Goal: Task Accomplishment & Management: Complete application form

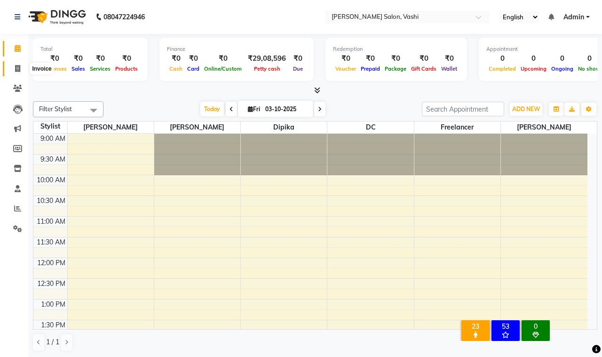
click at [21, 71] on span at bounding box center [17, 69] width 16 height 11
select select "695"
select select "service"
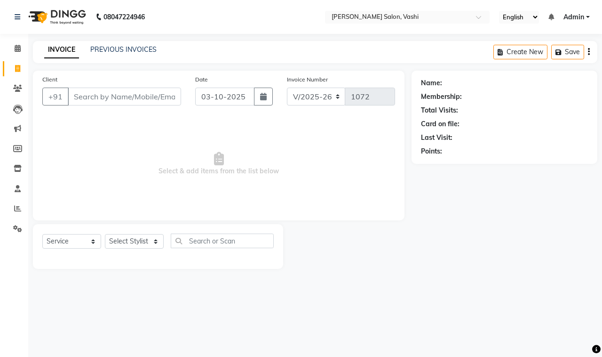
click at [89, 103] on input "Client" at bounding box center [124, 97] width 113 height 18
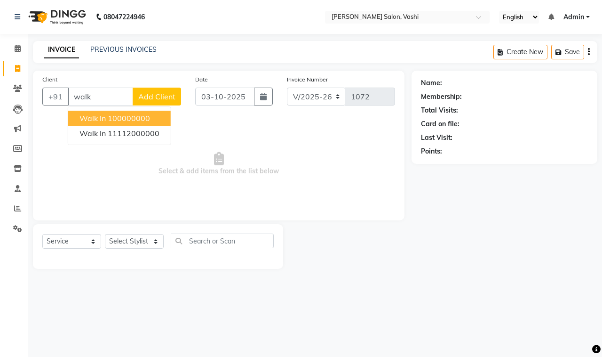
click at [115, 123] on button "Walk In 100000000" at bounding box center [119, 118] width 103 height 15
type input "100000000"
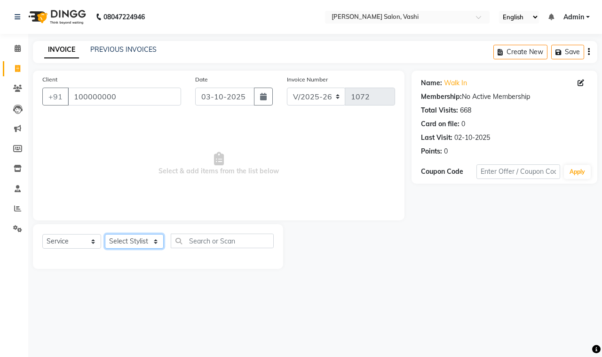
click at [133, 243] on select "Select Stylist DC Dipika Freelancer [PERSON_NAME] [PERSON_NAME] [PERSON_NAME]" at bounding box center [134, 241] width 59 height 15
click at [105, 234] on select "Select Stylist DC Dipika Freelancer [PERSON_NAME] [PERSON_NAME] [PERSON_NAME]" at bounding box center [134, 241] width 59 height 15
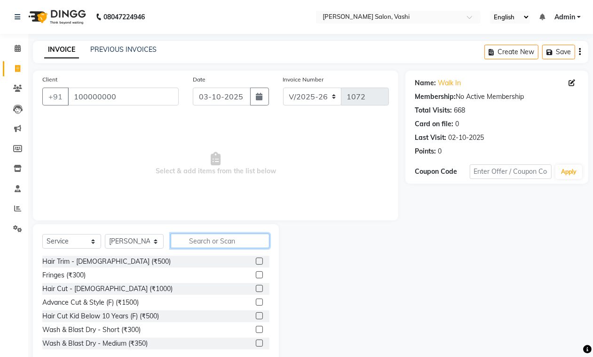
click at [193, 236] on input "text" at bounding box center [220, 240] width 99 height 15
click at [129, 239] on select "Select Stylist DC Dipika Freelancer [PERSON_NAME] [PERSON_NAME] [PERSON_NAME]" at bounding box center [134, 241] width 59 height 15
select select "85000"
click at [105, 234] on select "Select Stylist DC Dipika Freelancer [PERSON_NAME] [PERSON_NAME] [PERSON_NAME]" at bounding box center [134, 241] width 59 height 15
click at [205, 247] on input "text" at bounding box center [220, 240] width 99 height 15
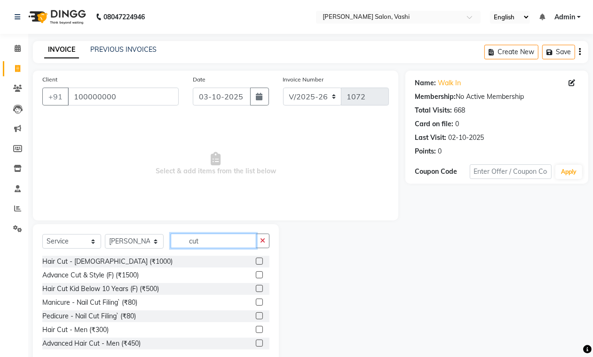
type input "cut"
click at [256, 330] on label at bounding box center [259, 329] width 7 height 7
click at [256, 330] on input "checkbox" at bounding box center [259, 330] width 6 height 6
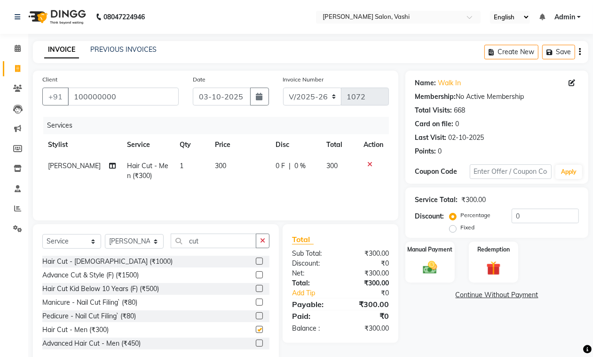
checkbox input "false"
click at [440, 264] on img at bounding box center [430, 267] width 24 height 17
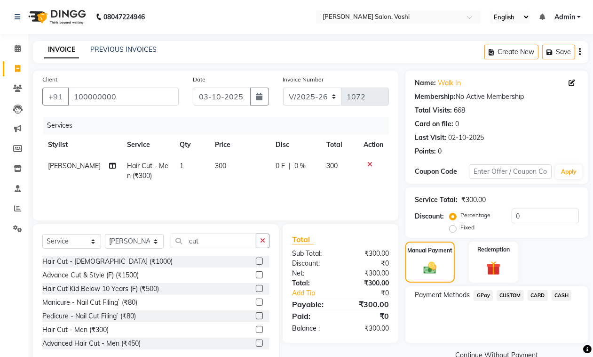
click at [485, 297] on span "GPay" at bounding box center [483, 295] width 19 height 11
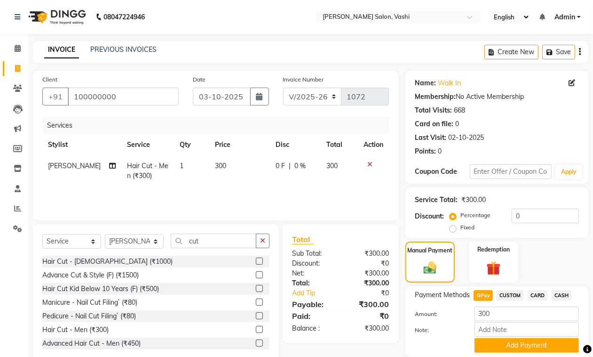
drag, startPoint x: 601, startPoint y: 205, endPoint x: 407, endPoint y: 68, distance: 237.3
click at [509, 343] on button "Add Payment" at bounding box center [527, 345] width 104 height 15
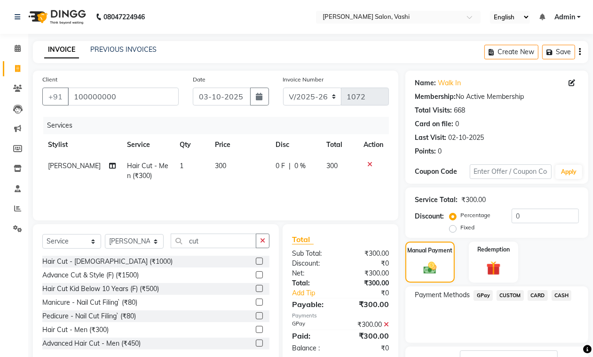
scroll to position [72, 0]
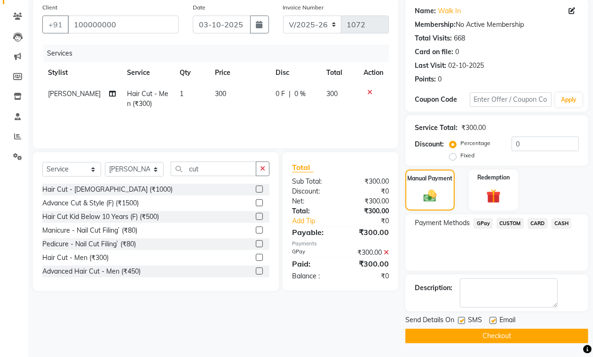
click at [462, 318] on label at bounding box center [461, 320] width 7 height 7
click at [462, 318] on input "checkbox" at bounding box center [461, 321] width 6 height 6
checkbox input "false"
click at [495, 321] on label at bounding box center [493, 320] width 7 height 7
click at [495, 321] on input "checkbox" at bounding box center [493, 321] width 6 height 6
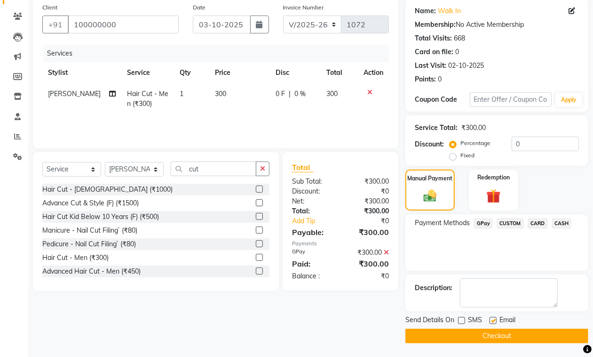
checkbox input "false"
click at [495, 336] on button "Checkout" at bounding box center [497, 335] width 183 height 15
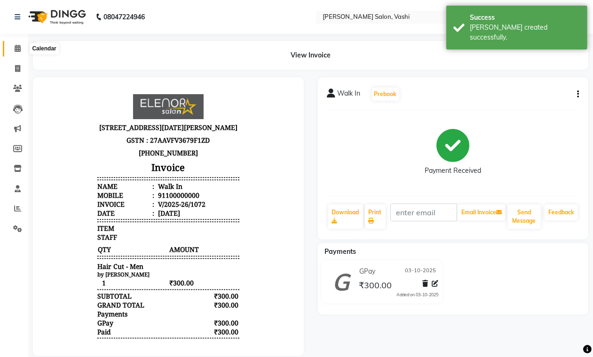
click at [15, 51] on icon at bounding box center [18, 48] width 6 height 7
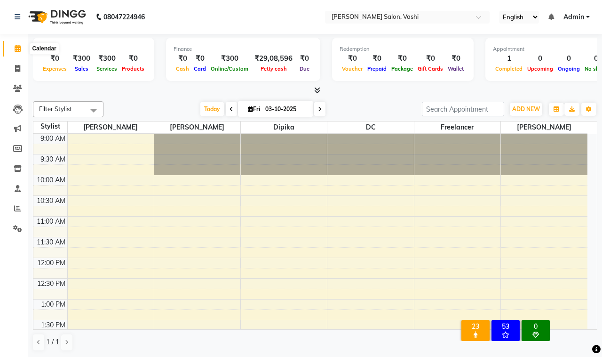
click at [16, 53] on span at bounding box center [17, 48] width 16 height 11
click at [22, 71] on span at bounding box center [17, 69] width 16 height 11
select select "695"
select select "service"
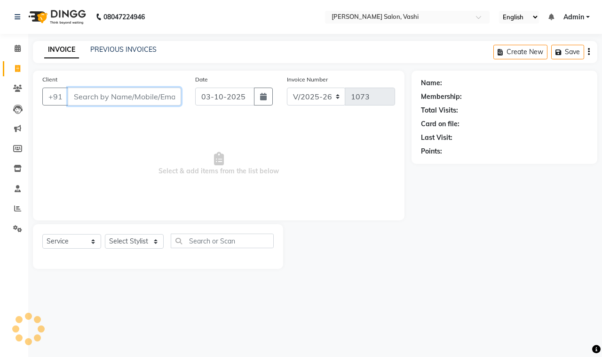
click at [92, 92] on input "Client" at bounding box center [124, 97] width 113 height 18
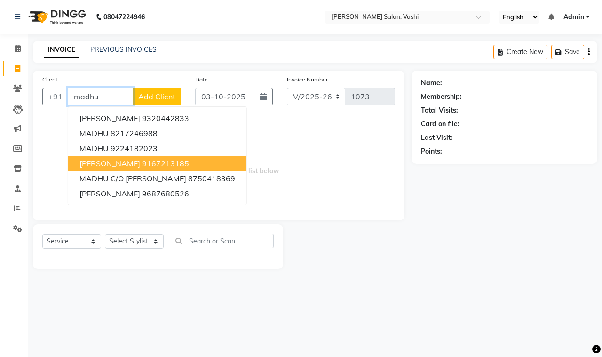
click at [123, 162] on span "[PERSON_NAME]" at bounding box center [110, 163] width 61 height 9
type input "9167213185"
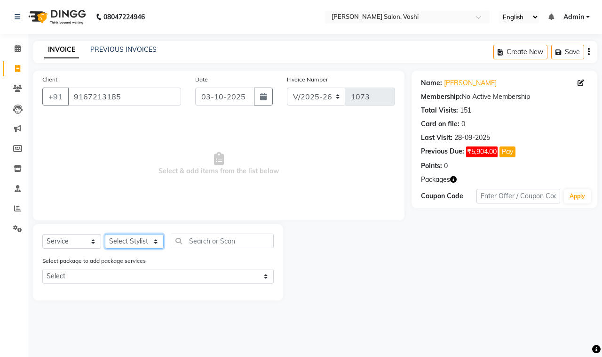
click at [136, 241] on select "Select Stylist DC Dipika Freelancer [PERSON_NAME] [PERSON_NAME] [PERSON_NAME]" at bounding box center [134, 241] width 59 height 15
select select "10404"
click at [105, 234] on select "Select Stylist DC Dipika Freelancer [PERSON_NAME] [PERSON_NAME] [PERSON_NAME]" at bounding box center [134, 241] width 59 height 15
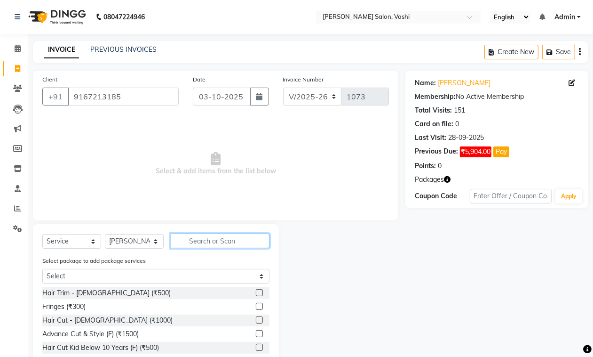
click at [220, 240] on input "text" at bounding box center [220, 240] width 99 height 15
type input "wash"
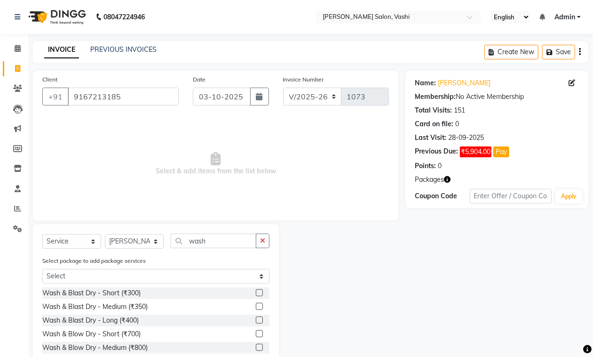
click at [256, 306] on label at bounding box center [259, 306] width 7 height 7
click at [256, 306] on input "checkbox" at bounding box center [259, 306] width 6 height 6
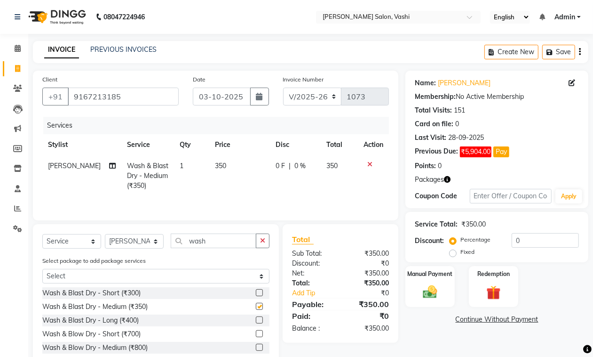
checkbox input "false"
click at [508, 243] on div "Percentage Fixed 0" at bounding box center [516, 245] width 128 height 25
type input "20"
click at [424, 290] on img at bounding box center [430, 291] width 24 height 17
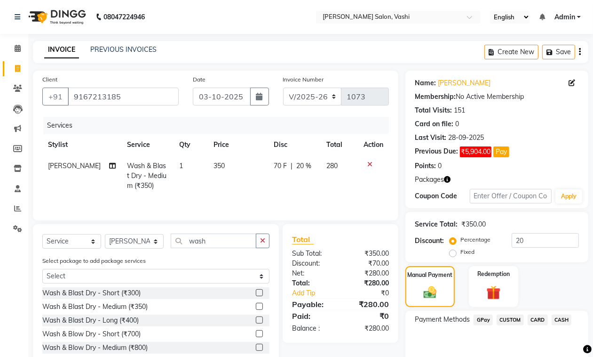
click at [484, 320] on span "GPay" at bounding box center [483, 319] width 19 height 11
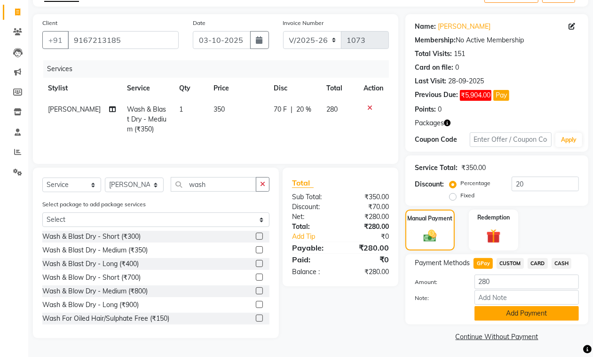
click at [518, 312] on button "Add Payment" at bounding box center [527, 313] width 104 height 15
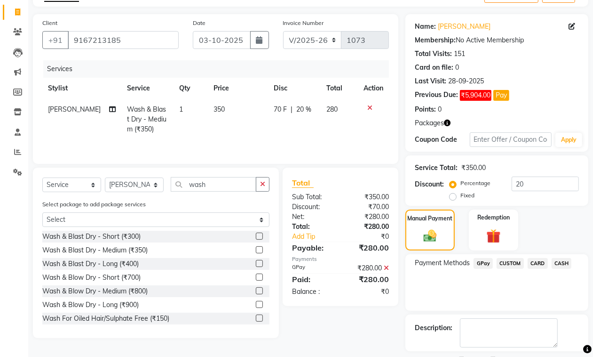
scroll to position [97, 0]
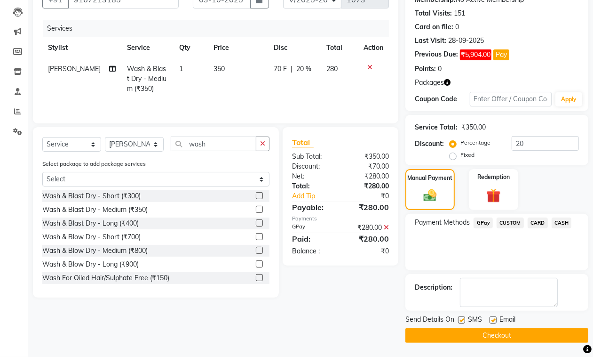
click at [462, 322] on label at bounding box center [461, 319] width 7 height 7
click at [462, 322] on input "checkbox" at bounding box center [461, 320] width 6 height 6
checkbox input "false"
click at [492, 318] on label at bounding box center [493, 319] width 7 height 7
click at [492, 318] on input "checkbox" at bounding box center [493, 320] width 6 height 6
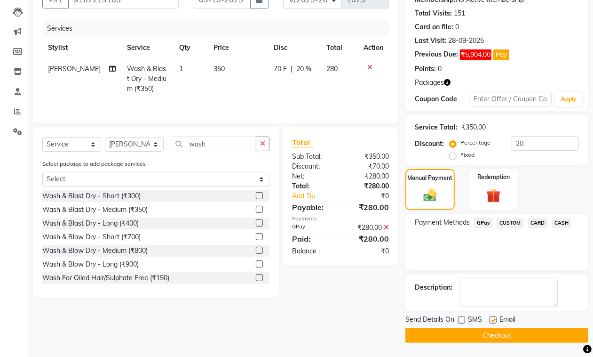
checkbox input "false"
click at [492, 329] on button "Checkout" at bounding box center [497, 335] width 183 height 15
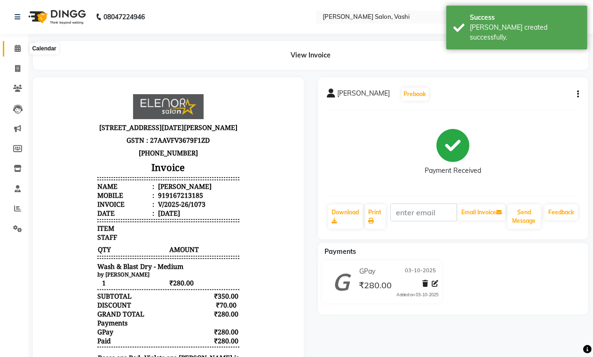
click at [17, 46] on icon at bounding box center [18, 48] width 6 height 7
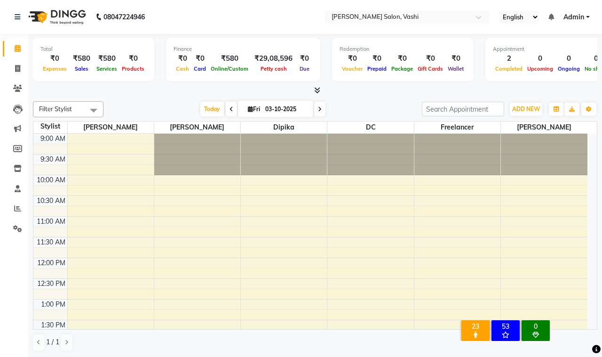
scroll to position [133, 0]
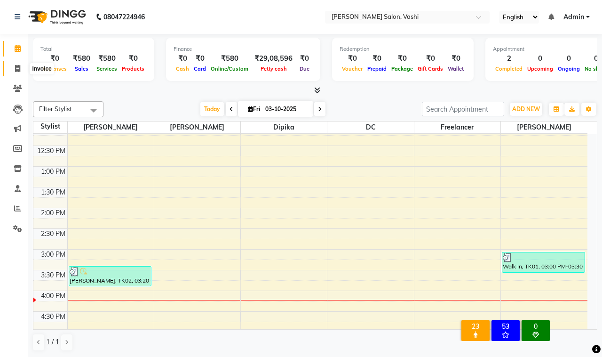
click at [17, 67] on icon at bounding box center [17, 68] width 5 height 7
select select "service"
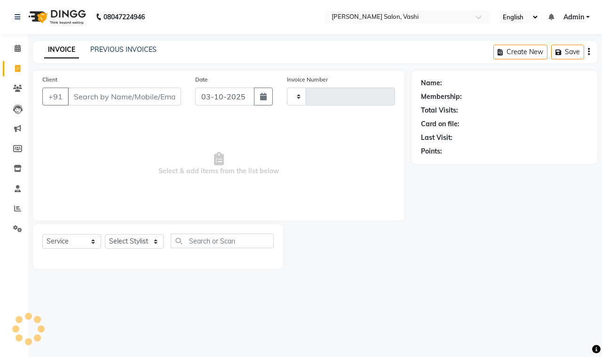
type input "1074"
select select "695"
click at [106, 46] on link "PREVIOUS INVOICES" at bounding box center [123, 49] width 66 height 8
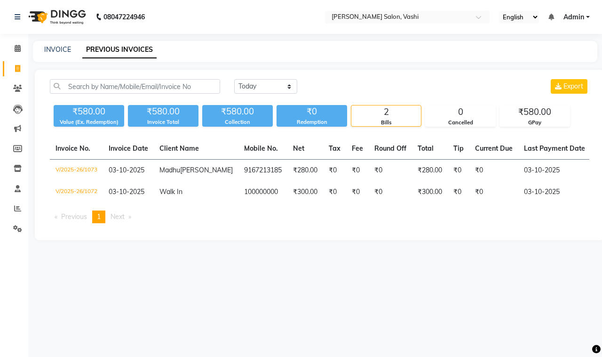
click at [227, 254] on main "INVOICE PREVIOUS INVOICES [DATE] [DATE] Custom Range Export ₹580.00 Value (Ex. …" at bounding box center [315, 147] width 574 height 213
click at [52, 54] on div "INVOICE" at bounding box center [57, 50] width 27 height 10
click at [55, 50] on link "INVOICE" at bounding box center [57, 49] width 27 height 8
select select "service"
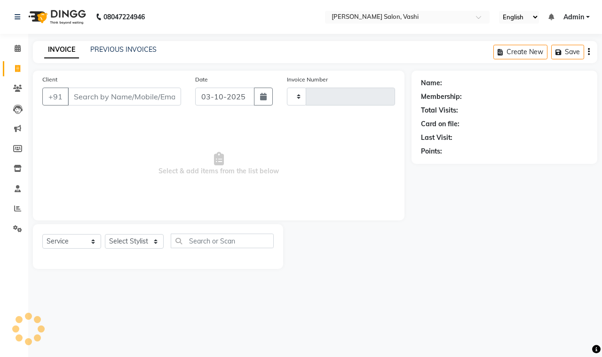
type input "1074"
select select "695"
click at [133, 45] on div "PREVIOUS INVOICES" at bounding box center [123, 50] width 66 height 10
click at [48, 46] on link "INVOICE" at bounding box center [61, 49] width 35 height 17
click at [111, 52] on link "PREVIOUS INVOICES" at bounding box center [123, 49] width 66 height 8
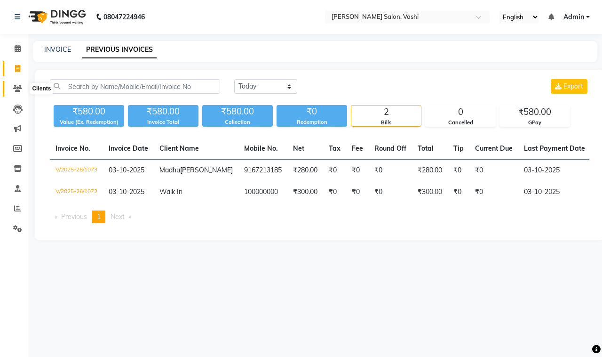
click at [20, 87] on icon at bounding box center [17, 88] width 9 height 7
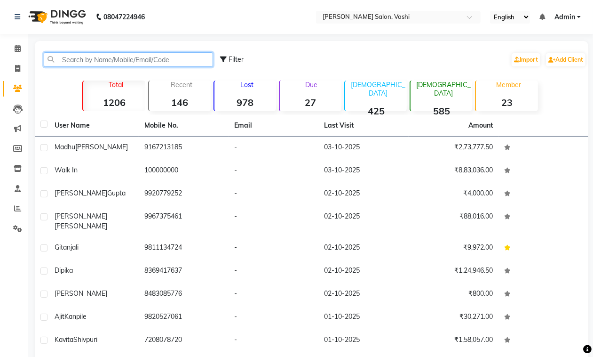
click at [89, 64] on input "text" at bounding box center [128, 59] width 169 height 15
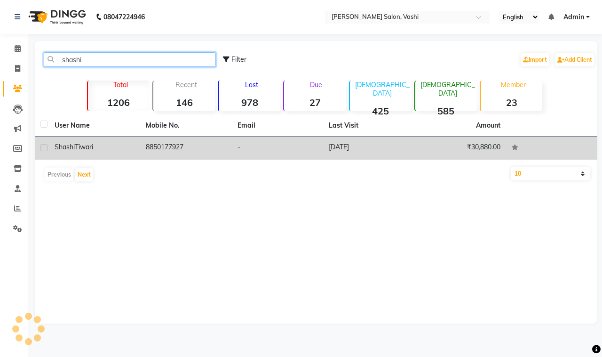
type input "shashi"
click at [113, 152] on td "[PERSON_NAME]" at bounding box center [94, 147] width 91 height 23
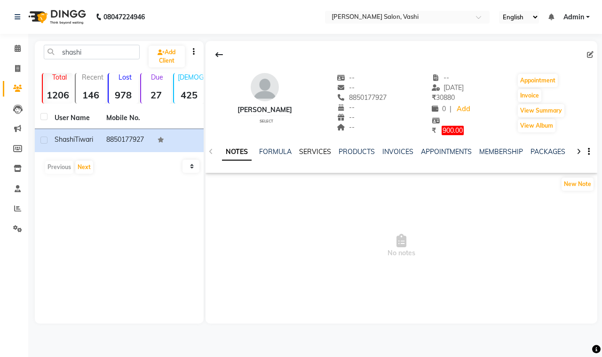
click at [304, 153] on link "SERVICES" at bounding box center [315, 151] width 32 height 8
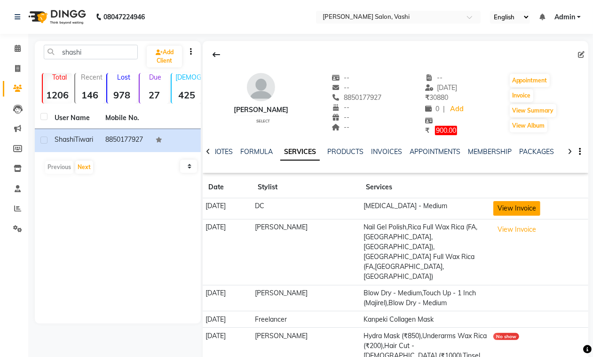
click at [512, 207] on button "View Invoice" at bounding box center [517, 208] width 47 height 15
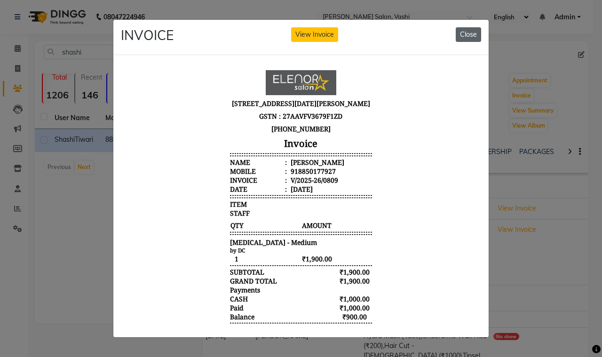
click at [462, 34] on button "Close" at bounding box center [468, 34] width 25 height 15
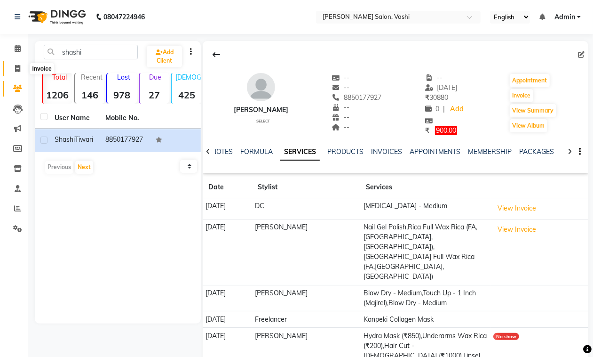
click at [19, 71] on icon at bounding box center [17, 68] width 5 height 7
select select "695"
select select "service"
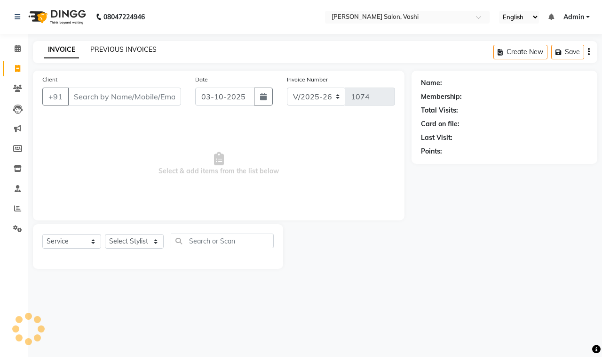
click at [152, 48] on link "PREVIOUS INVOICES" at bounding box center [123, 49] width 66 height 8
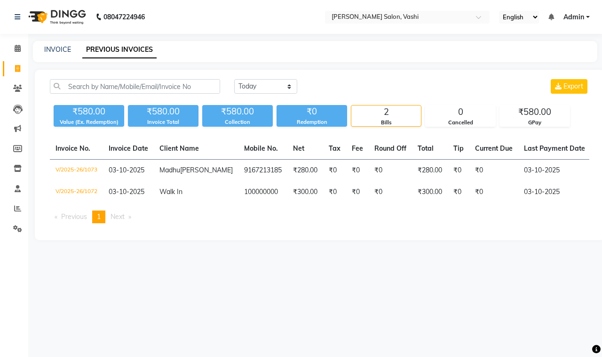
click at [48, 53] on div "INVOICE" at bounding box center [57, 50] width 27 height 10
click at [50, 52] on link "INVOICE" at bounding box center [57, 49] width 27 height 8
select select "service"
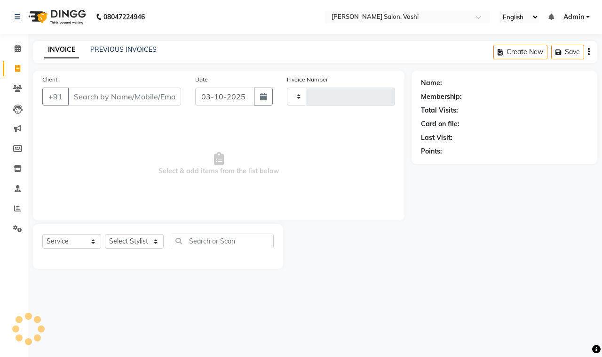
type input "1074"
select select "695"
click at [126, 53] on div "PREVIOUS INVOICES" at bounding box center [123, 50] width 66 height 10
click at [124, 48] on link "PREVIOUS INVOICES" at bounding box center [123, 49] width 66 height 8
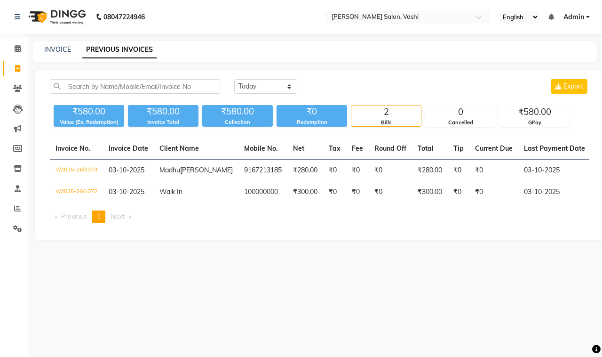
click at [11, 66] on span at bounding box center [17, 69] width 16 height 11
select select "695"
select select "service"
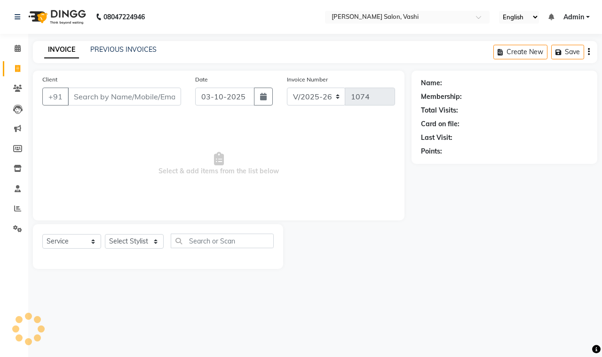
click at [92, 94] on input "Client" at bounding box center [124, 97] width 113 height 18
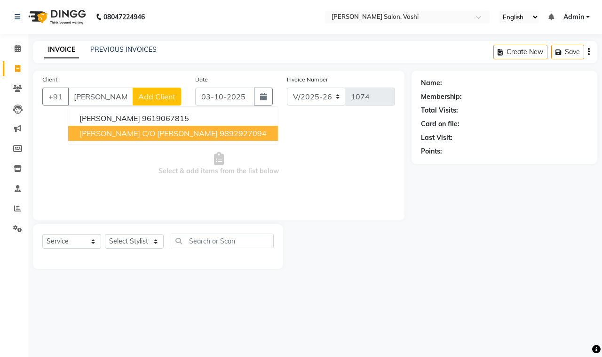
click at [170, 133] on span "[PERSON_NAME] C/o [PERSON_NAME]" at bounding box center [149, 132] width 138 height 9
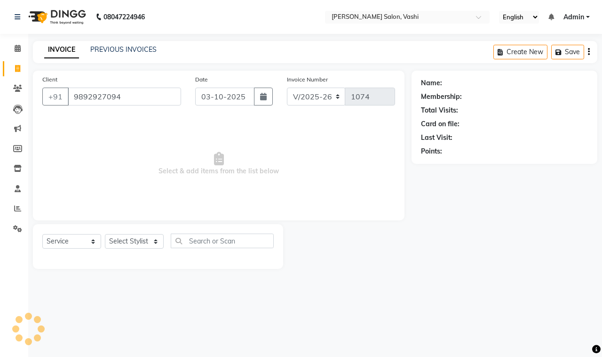
type input "9892927094"
select select "1: Object"
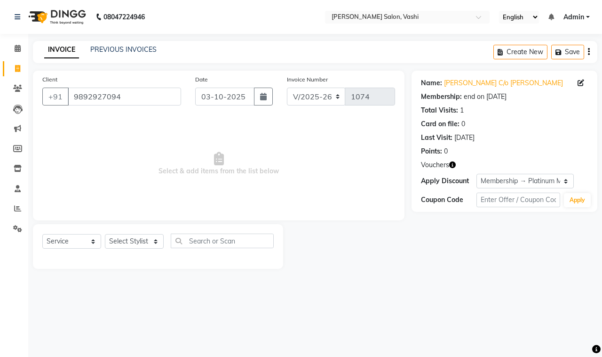
click at [452, 167] on icon "button" at bounding box center [452, 164] width 7 height 7
click at [453, 167] on icon "button" at bounding box center [452, 164] width 7 height 7
click at [353, 206] on span "Select & add items from the list below" at bounding box center [218, 164] width 353 height 94
click at [128, 242] on select "Select Stylist DC Dipika Freelancer [PERSON_NAME] [PERSON_NAME] [PERSON_NAME]" at bounding box center [134, 241] width 59 height 15
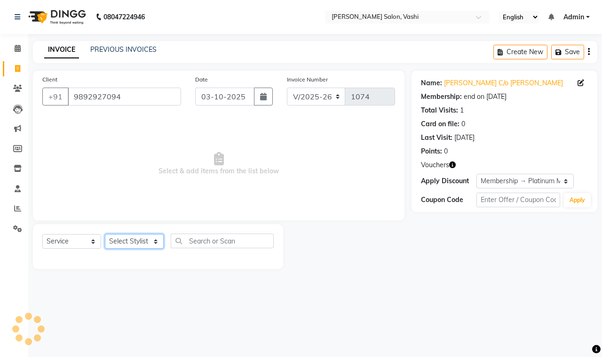
select select "10481"
click at [105, 234] on select "Select Stylist DC Dipika Freelancer [PERSON_NAME] [PERSON_NAME] [PERSON_NAME]" at bounding box center [134, 241] width 59 height 15
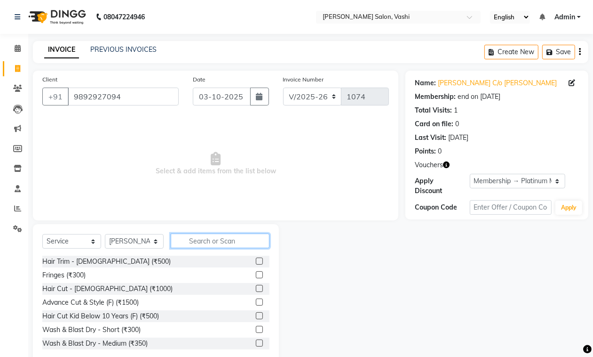
click at [210, 238] on input "text" at bounding box center [220, 240] width 99 height 15
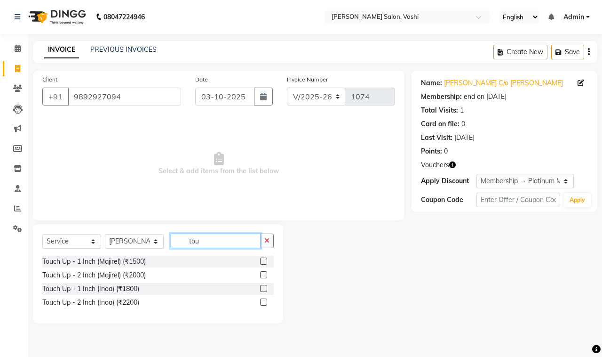
type input "tou"
click at [260, 260] on label at bounding box center [263, 260] width 7 height 7
click at [260, 260] on input "checkbox" at bounding box center [263, 261] width 6 height 6
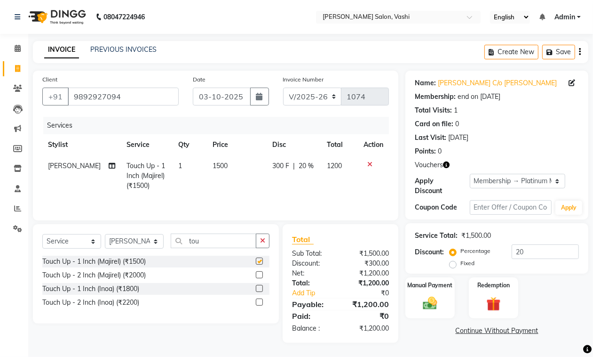
checkbox input "false"
click at [485, 300] on img at bounding box center [494, 304] width 24 height 18
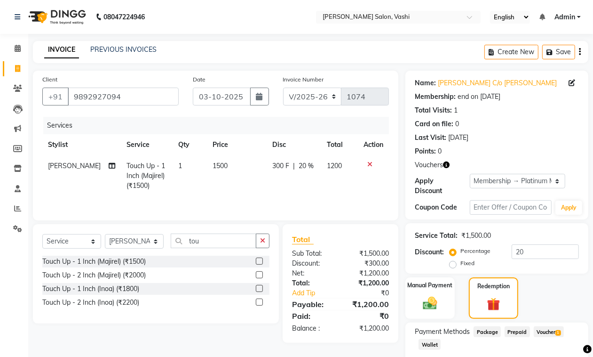
click at [550, 330] on span "Voucher 1" at bounding box center [549, 331] width 30 height 11
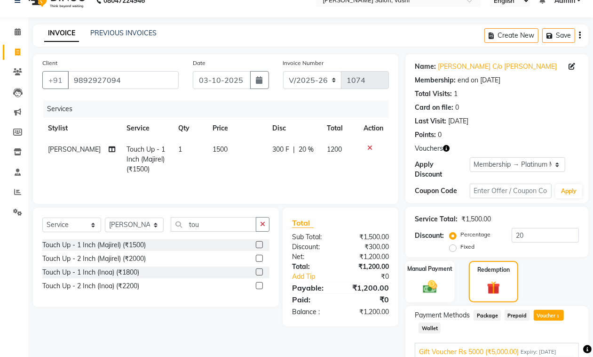
scroll to position [75, 0]
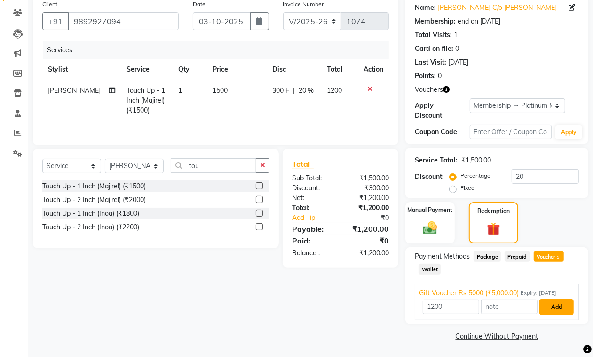
click at [556, 300] on button "Add" at bounding box center [557, 307] width 34 height 16
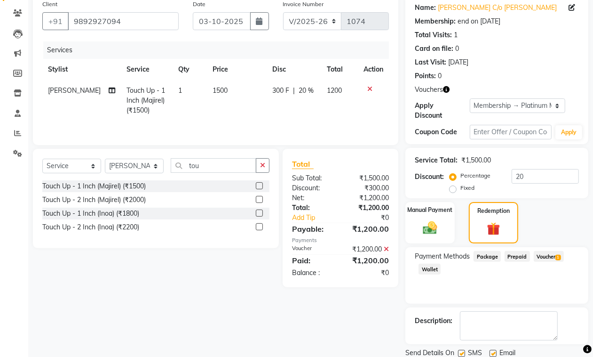
scroll to position [109, 0]
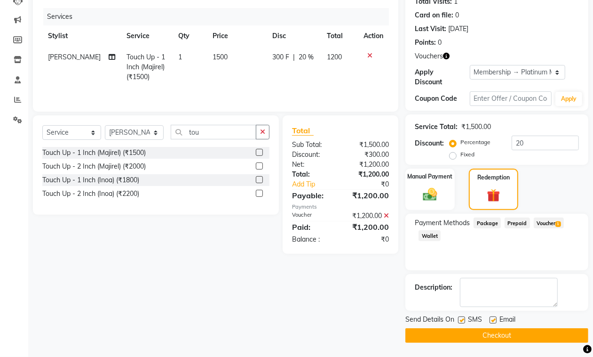
click at [462, 322] on label at bounding box center [461, 319] width 7 height 7
click at [462, 322] on input "checkbox" at bounding box center [461, 320] width 6 height 6
checkbox input "false"
click at [492, 323] on div at bounding box center [493, 321] width 6 height 10
click at [494, 320] on label at bounding box center [493, 319] width 7 height 7
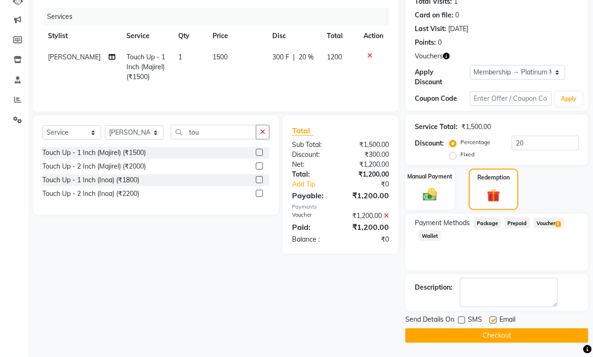
click at [494, 320] on input "checkbox" at bounding box center [493, 320] width 6 height 6
checkbox input "false"
click at [499, 333] on button "Checkout" at bounding box center [497, 335] width 183 height 15
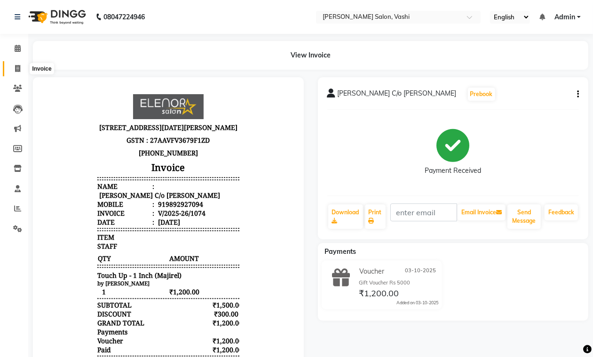
click at [15, 69] on icon at bounding box center [17, 68] width 5 height 7
select select "service"
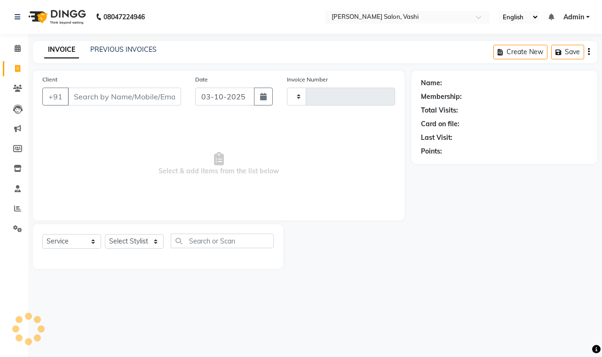
type input "1075"
select select "695"
click at [145, 49] on link "PREVIOUS INVOICES" at bounding box center [123, 49] width 66 height 8
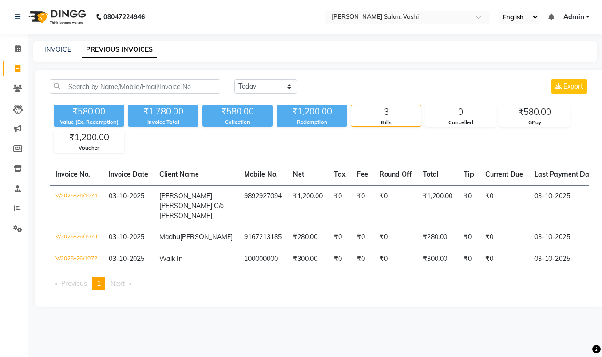
click at [145, 49] on link "PREVIOUS INVOICES" at bounding box center [119, 49] width 74 height 17
click at [21, 71] on span at bounding box center [17, 69] width 16 height 11
select select "service"
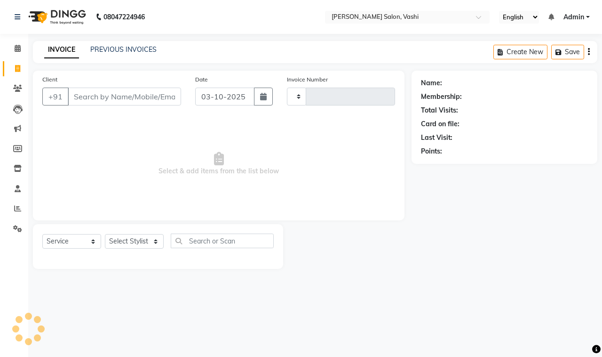
type input "1075"
select select "695"
click at [87, 50] on div "INVOICE PREVIOUS INVOICES" at bounding box center [95, 50] width 124 height 10
click at [104, 46] on link "PREVIOUS INVOICES" at bounding box center [123, 49] width 66 height 8
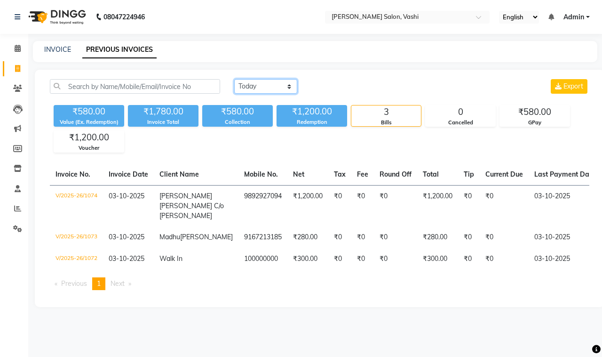
click at [257, 85] on select "[DATE] [DATE] Custom Range" at bounding box center [265, 86] width 63 height 15
select select "[DATE]"
click at [234, 79] on select "[DATE] [DATE] Custom Range" at bounding box center [265, 86] width 63 height 15
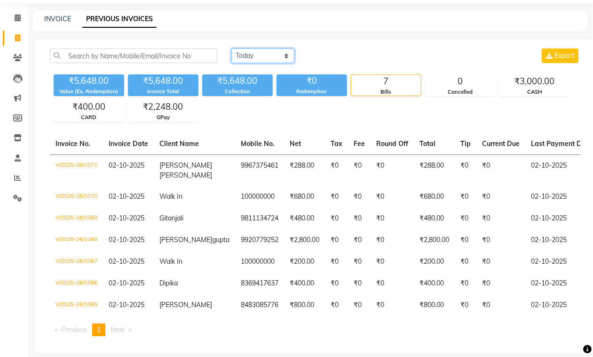
scroll to position [38, 0]
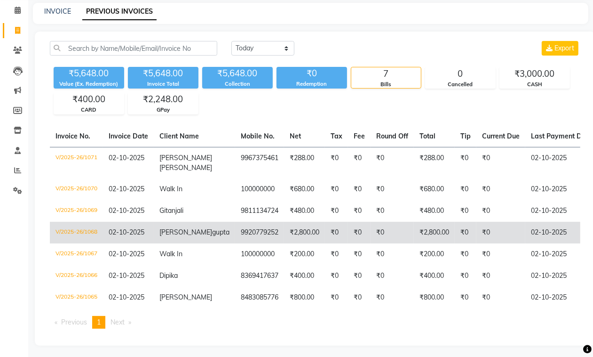
click at [371, 235] on td "₹0" at bounding box center [392, 233] width 43 height 22
